Goal: Task Accomplishment & Management: Complete application form

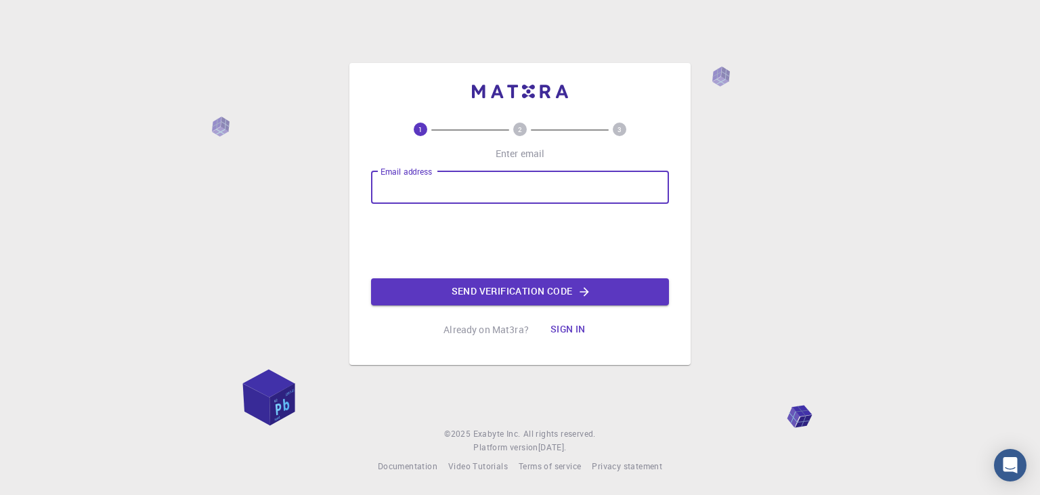
click at [478, 192] on input "Email address" at bounding box center [520, 187] width 298 height 32
type input "[EMAIL_ADDRESS][DOMAIN_NAME]"
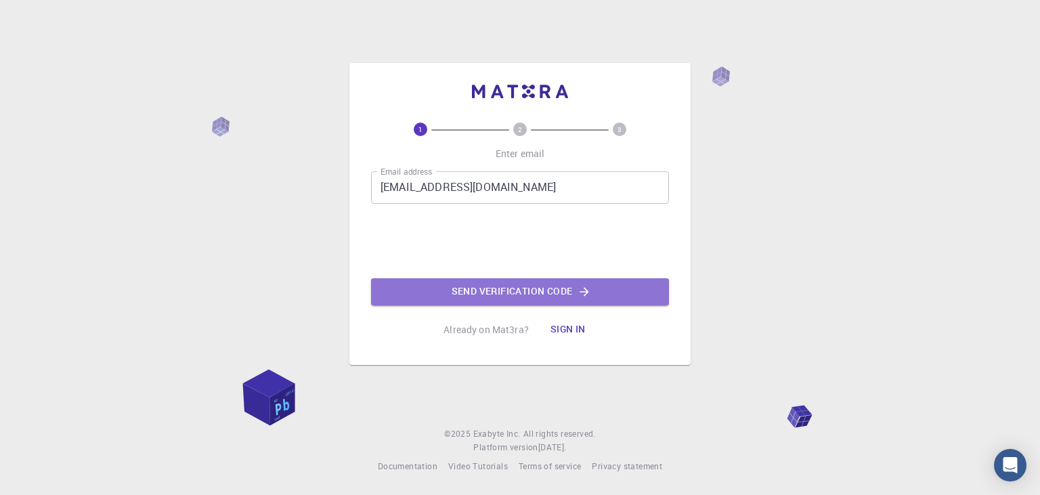
click at [484, 295] on button "Send verification code" at bounding box center [520, 291] width 298 height 27
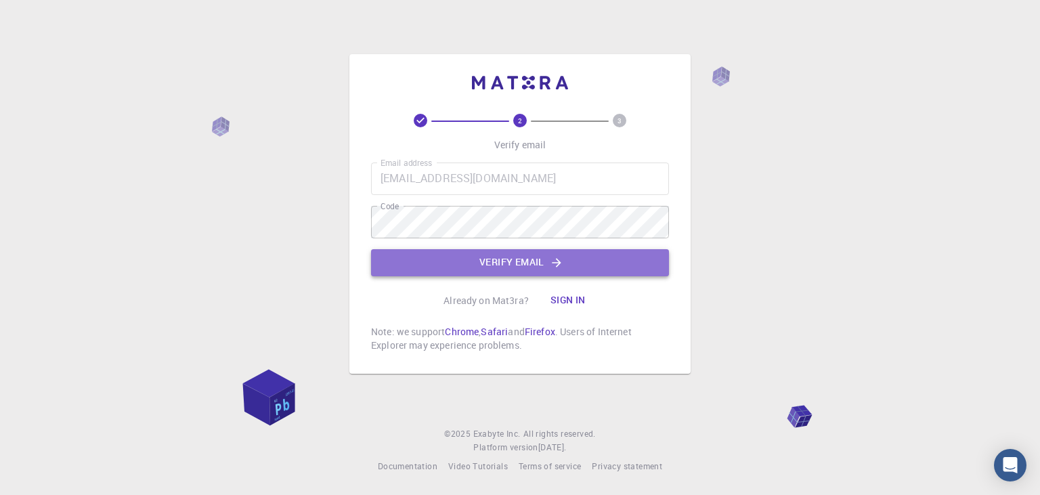
click at [517, 268] on button "Verify email" at bounding box center [520, 262] width 298 height 27
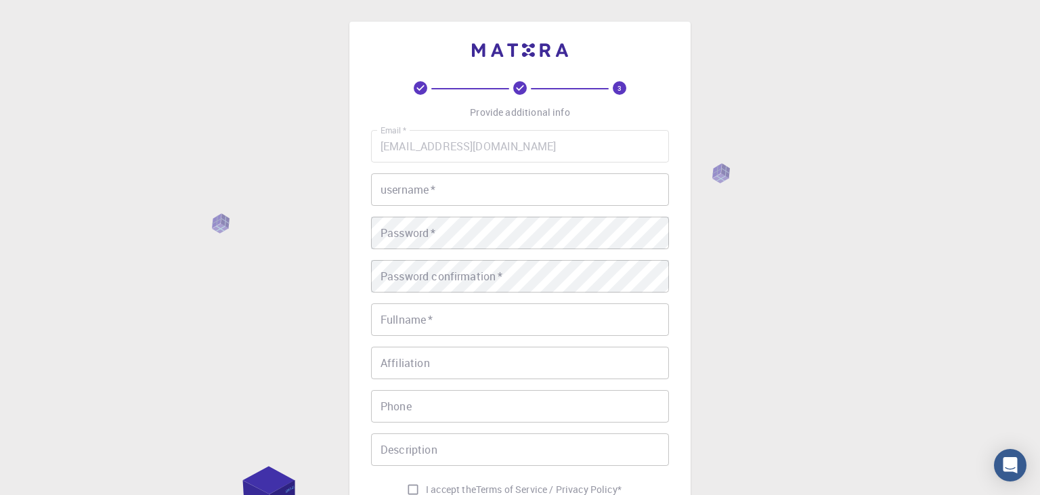
click at [460, 196] on input "username   *" at bounding box center [520, 189] width 298 height 32
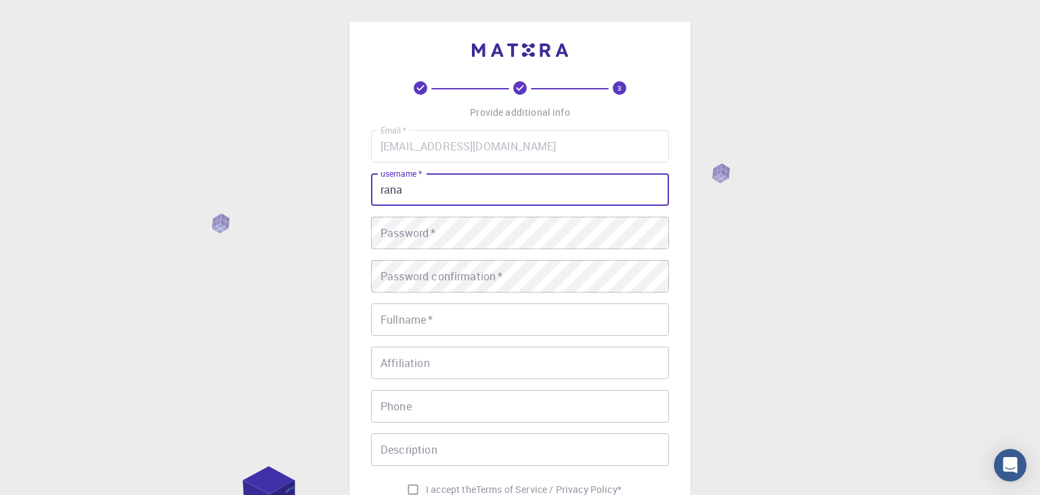
type input "rana"
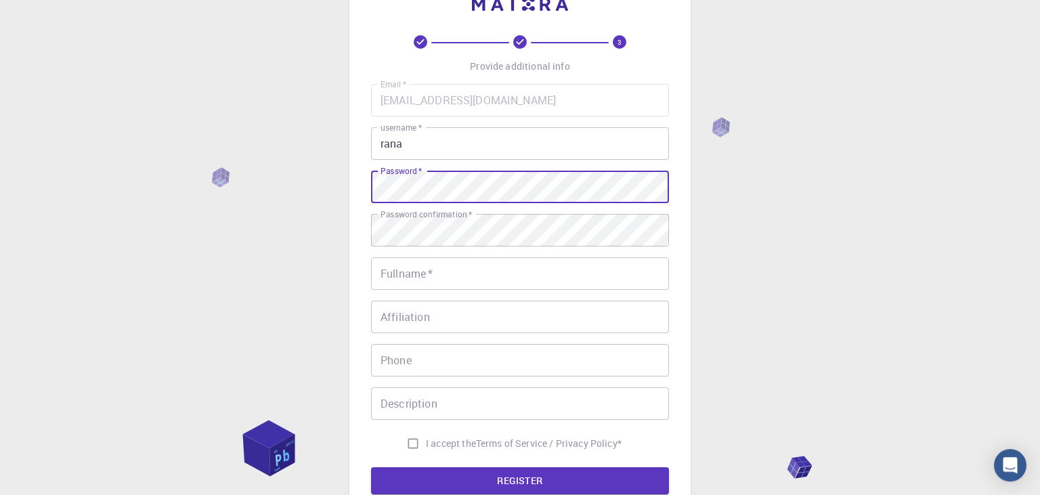
scroll to position [71, 0]
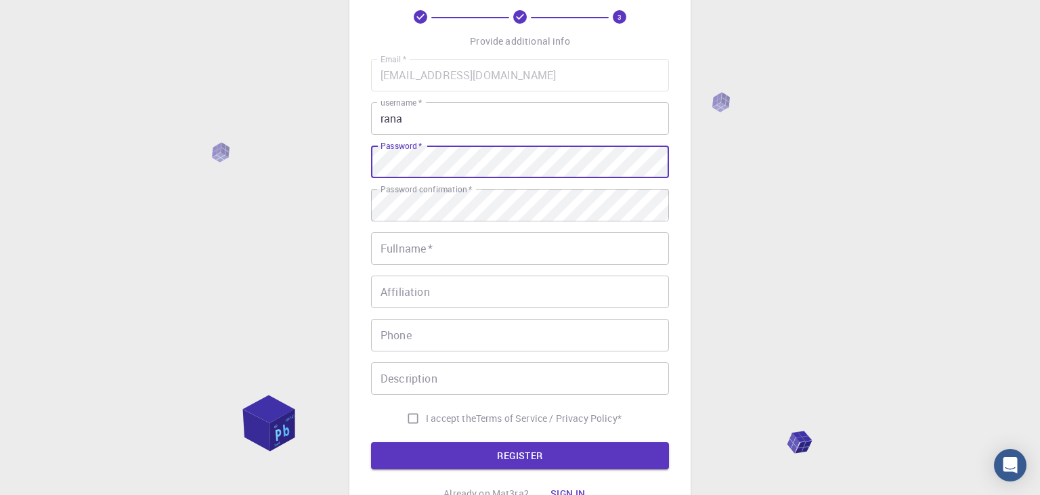
click at [485, 261] on input "Fullname   *" at bounding box center [520, 248] width 298 height 32
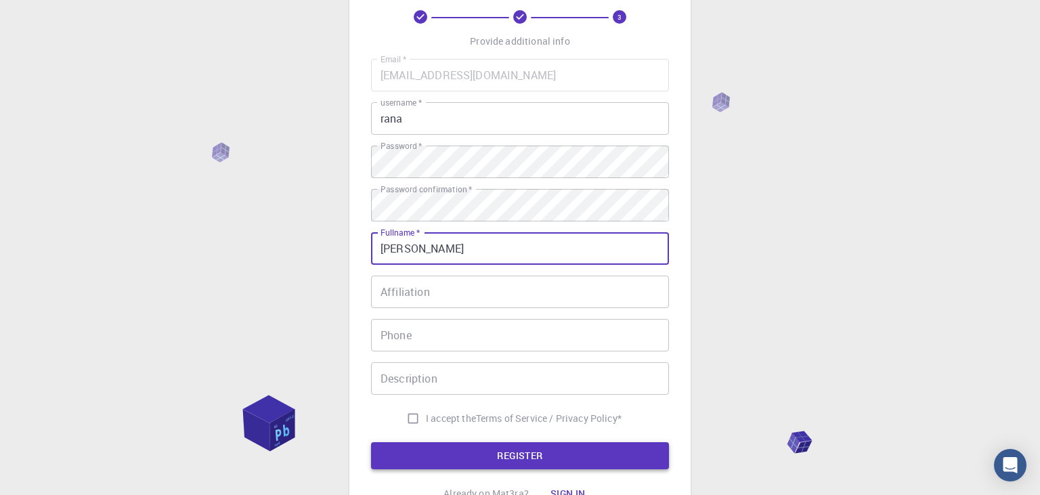
type input "[PERSON_NAME]"
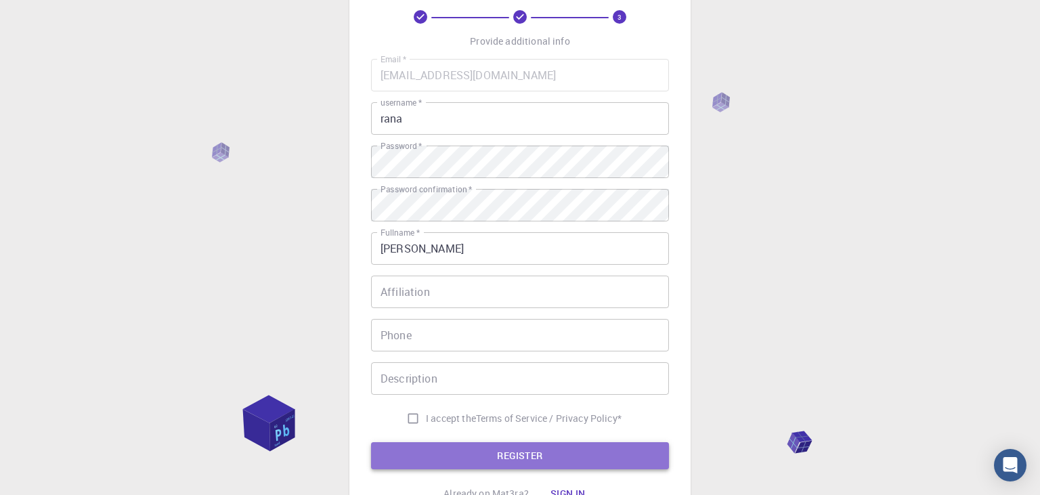
click at [485, 465] on button "REGISTER" at bounding box center [520, 455] width 298 height 27
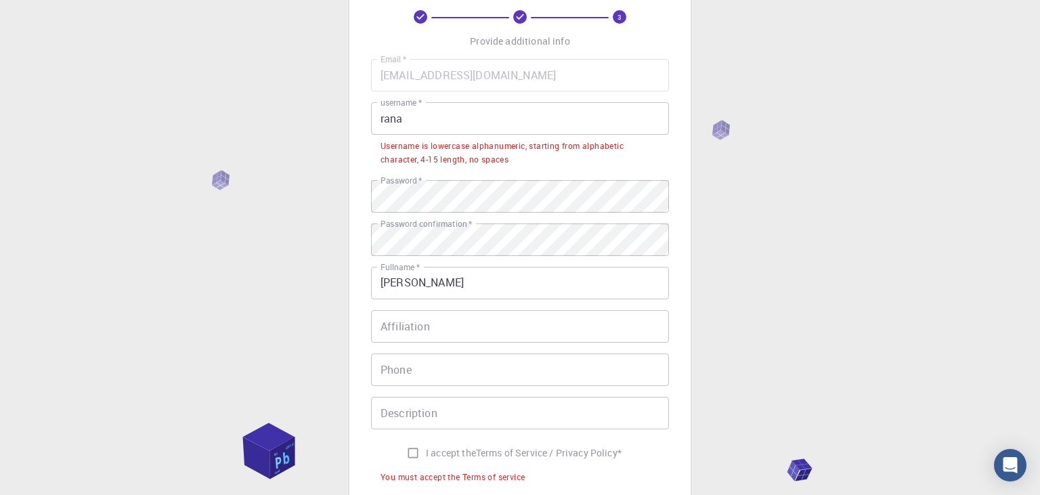
click at [406, 451] on input "I accept the Terms of Service / Privacy Policy *" at bounding box center [413, 453] width 26 height 26
checkbox input "true"
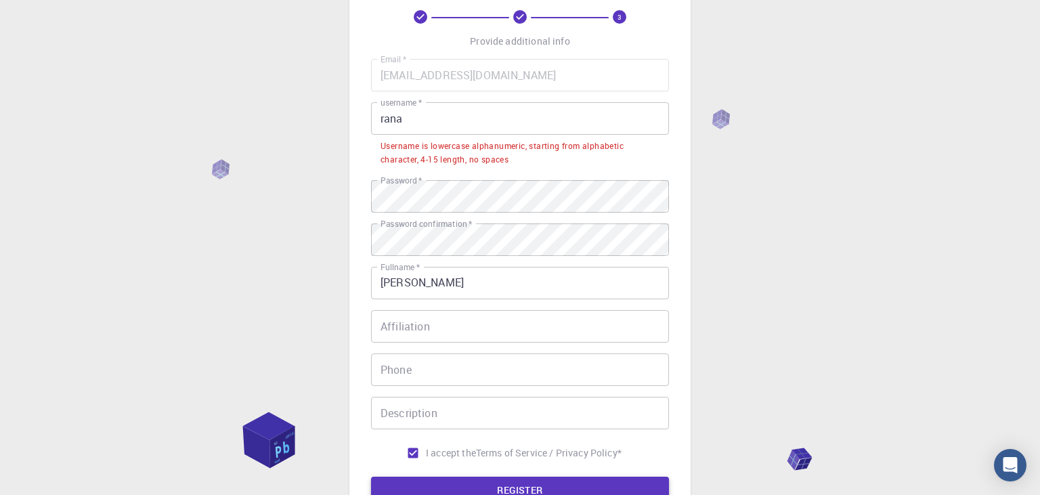
click at [453, 484] on button "REGISTER" at bounding box center [520, 490] width 298 height 27
click at [452, 485] on button "REGISTER" at bounding box center [520, 490] width 298 height 27
click at [476, 124] on input "rana" at bounding box center [520, 118] width 298 height 32
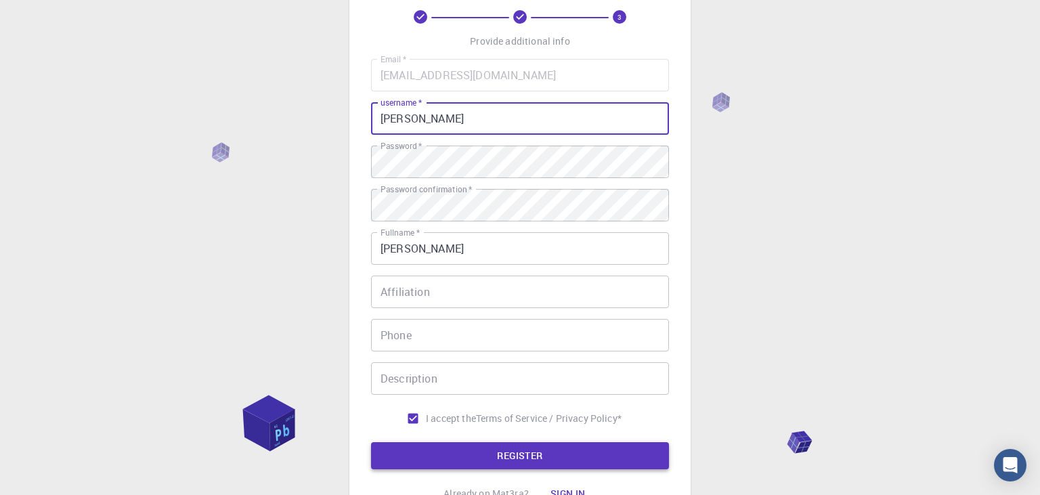
type input "[PERSON_NAME]"
click at [489, 443] on button "REGISTER" at bounding box center [520, 455] width 298 height 27
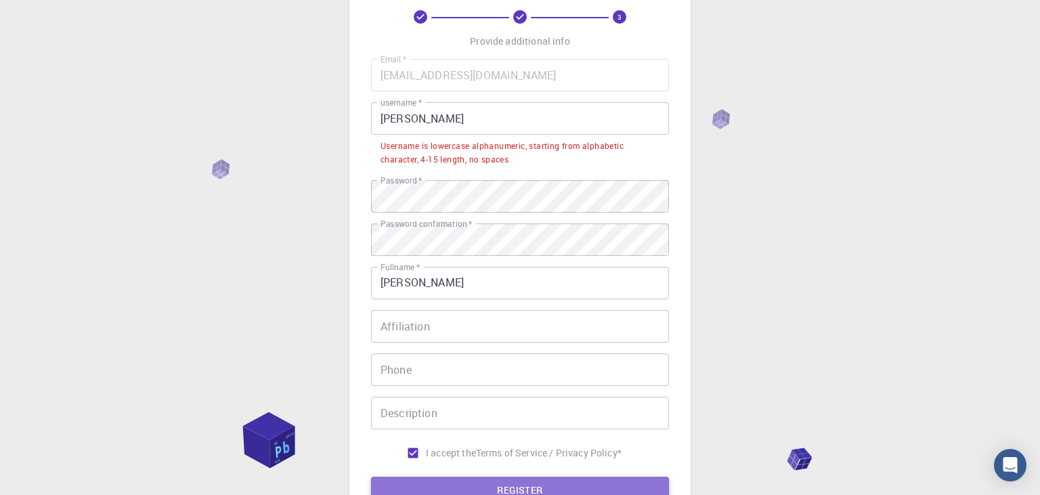
click at [494, 483] on button "REGISTER" at bounding box center [520, 490] width 298 height 27
click at [476, 115] on input "[PERSON_NAME]" at bounding box center [520, 118] width 298 height 32
